Goal: Download file/media

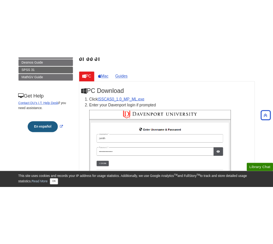
scroll to position [116, 0]
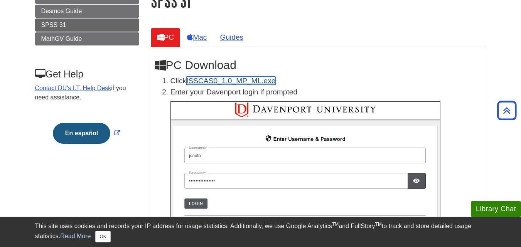
click at [231, 79] on link "ISSCAS0_1.0_MP_ML.exe" at bounding box center [230, 81] width 89 height 8
click at [108, 235] on button "OK" at bounding box center [102, 237] width 15 height 12
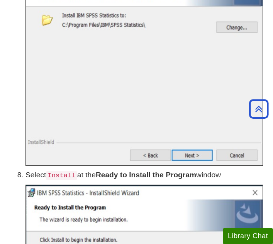
scroll to position [1182, 0]
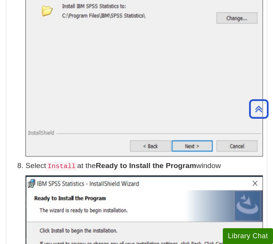
click at [161, 97] on img at bounding box center [143, 53] width 237 height 205
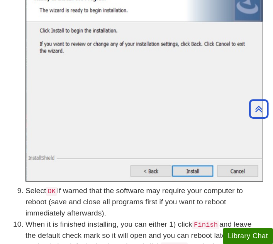
scroll to position [1399, 0]
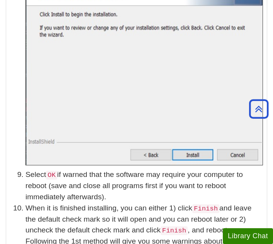
click at [162, 83] on img at bounding box center [143, 62] width 237 height 206
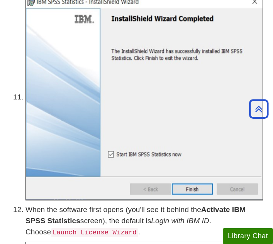
scroll to position [1691, 0]
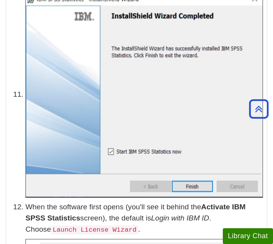
click at [210, 155] on img at bounding box center [143, 95] width 237 height 206
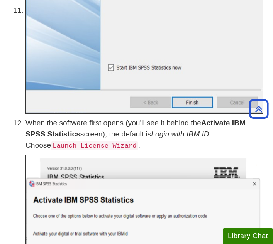
scroll to position [1779, 0]
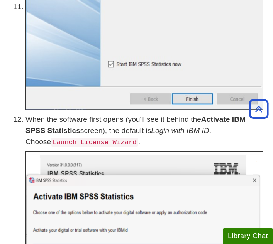
click at [223, 57] on img at bounding box center [143, 7] width 237 height 206
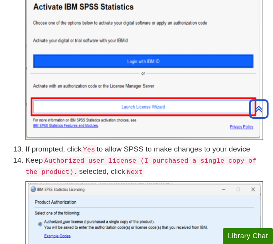
scroll to position [1969, 0]
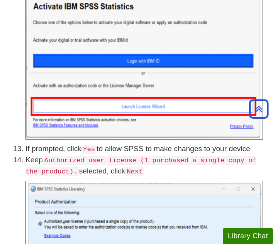
click at [129, 175] on code "Authorized user license (I purchased a single copy of the product)." at bounding box center [140, 166] width 231 height 20
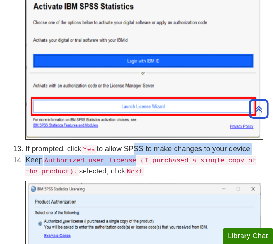
drag, startPoint x: 129, startPoint y: 175, endPoint x: 130, endPoint y: 156, distance: 18.9
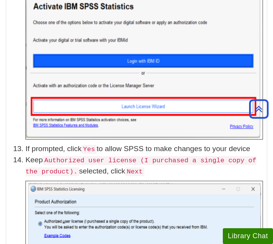
click at [148, 177] on p "Keep Authorized user license (I purchased a single copy of the product). select…" at bounding box center [143, 166] width 237 height 22
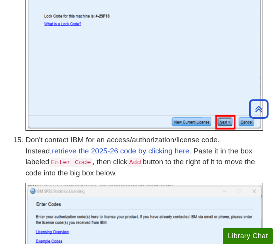
scroll to position [2253, 0]
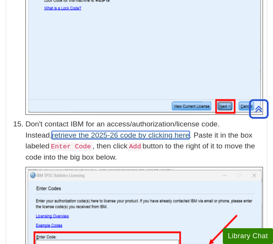
click at [136, 139] on link "retrieve the 2025-26 code by clicking here" at bounding box center [120, 135] width 137 height 8
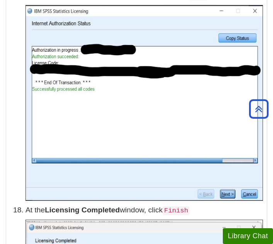
scroll to position [2753, 0]
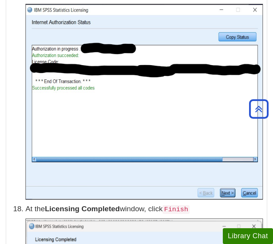
click at [99, 131] on img at bounding box center [143, 102] width 237 height 196
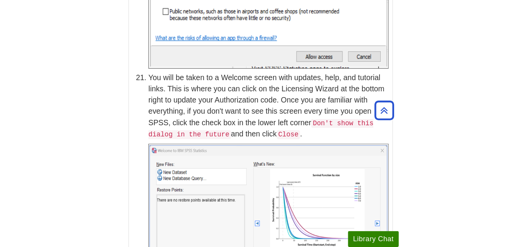
scroll to position [3467, 0]
